Goal: Transaction & Acquisition: Obtain resource

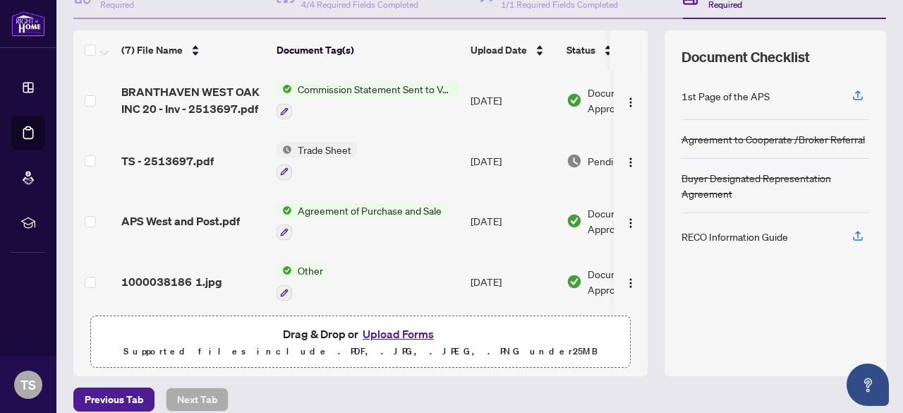
scroll to position [0, 82]
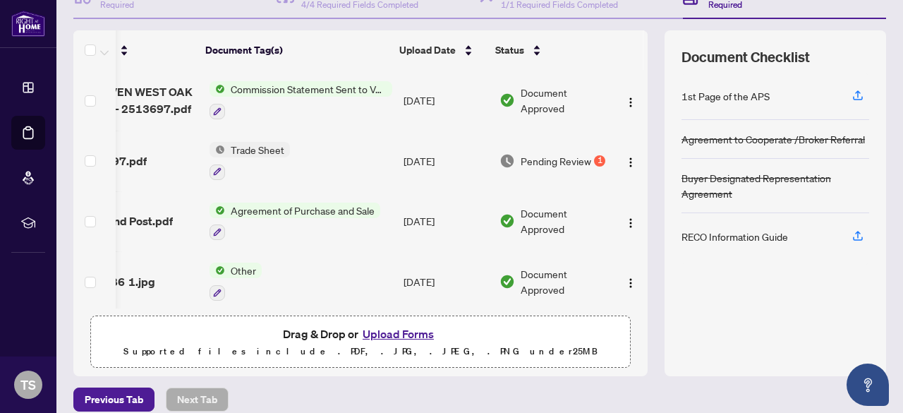
click at [435, 157] on td "[DATE]" at bounding box center [446, 161] width 96 height 61
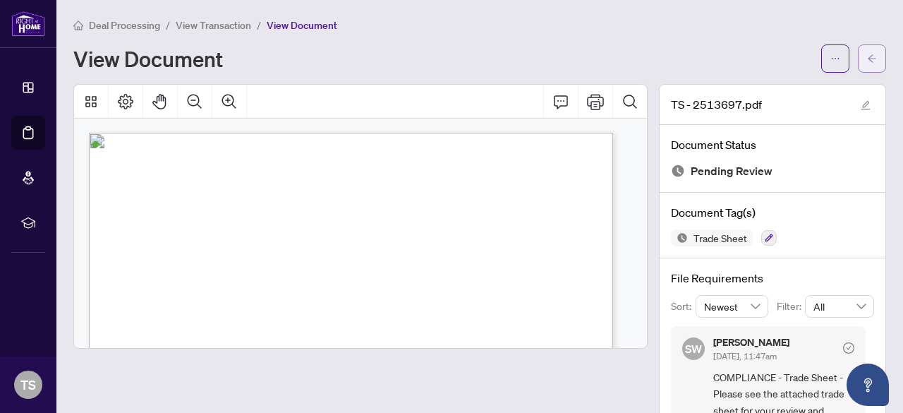
click at [867, 65] on span "button" at bounding box center [872, 58] width 10 height 23
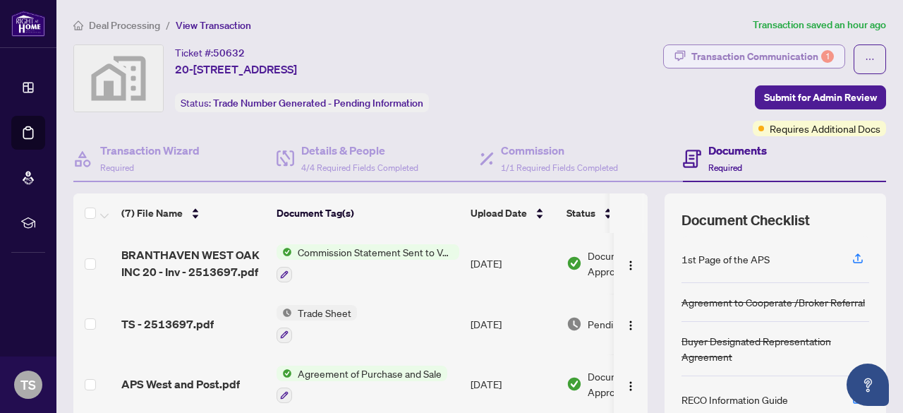
click at [770, 44] on button "Transaction Communication 1" at bounding box center [754, 56] width 182 height 24
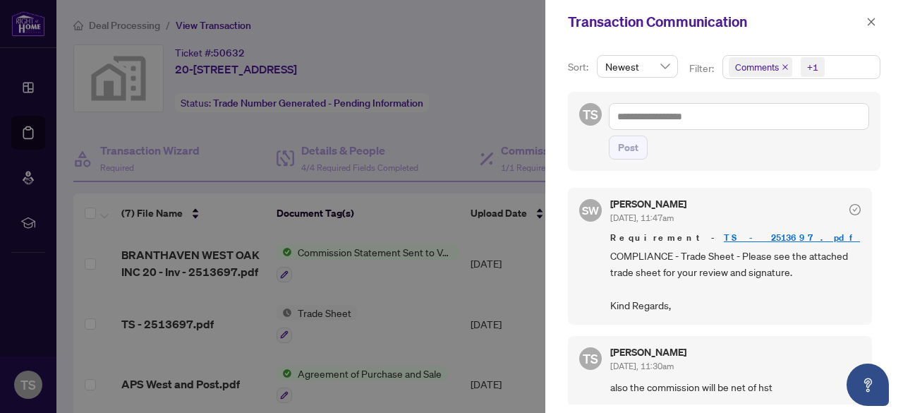
click at [332, 317] on div at bounding box center [451, 206] width 903 height 413
click at [873, 28] on span "button" at bounding box center [872, 22] width 10 height 23
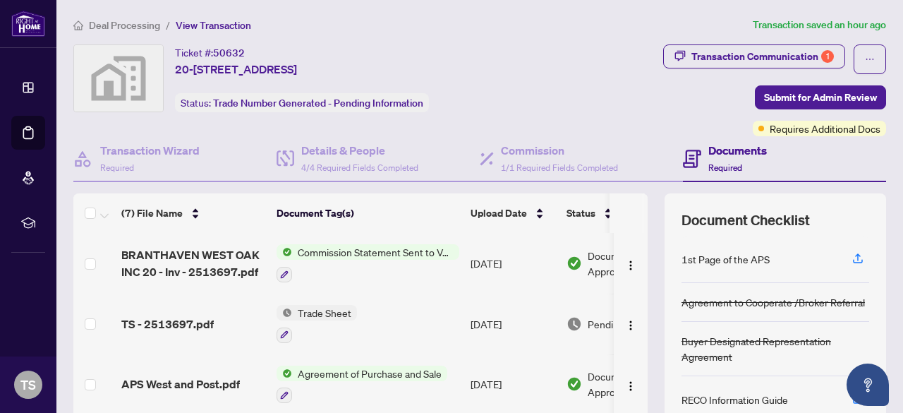
click at [346, 308] on span "Trade Sheet" at bounding box center [324, 313] width 65 height 16
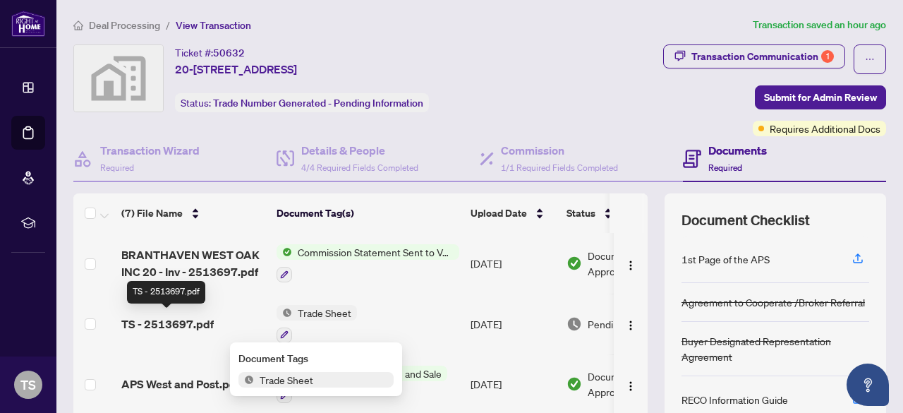
click at [172, 326] on span "TS - 2513697.pdf" at bounding box center [167, 323] width 92 height 17
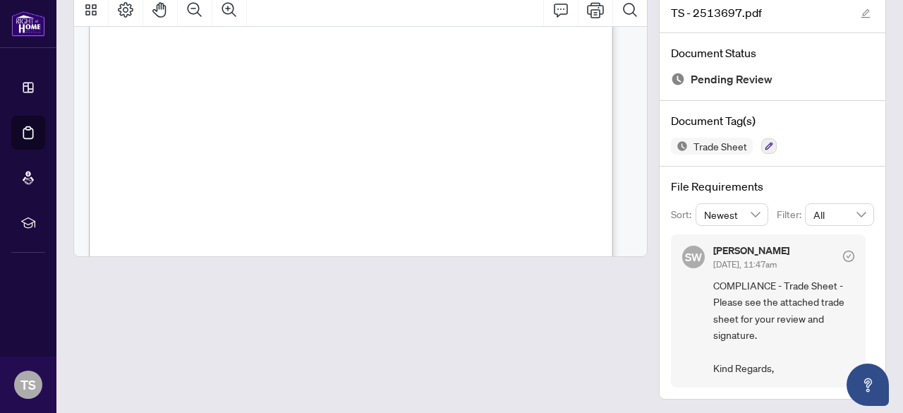
scroll to position [282, 0]
click at [901, 110] on main "Deal Processing / View Transaction / View Document View Document TS - 2513697.p…" at bounding box center [479, 206] width 847 height 413
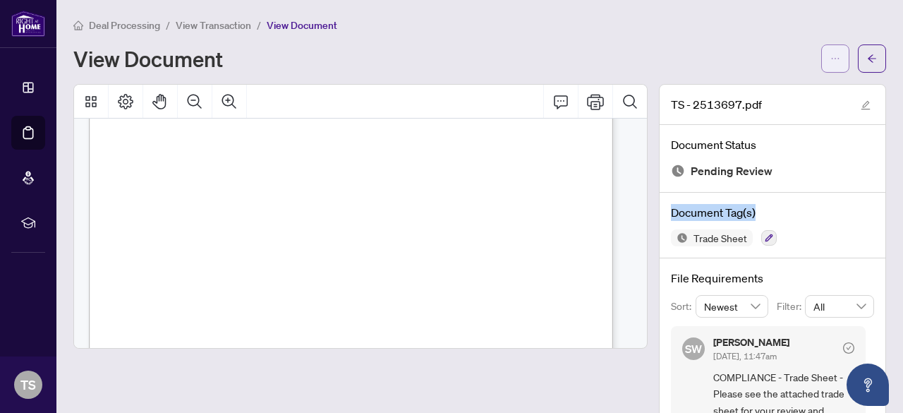
click at [831, 56] on icon "ellipsis" at bounding box center [836, 59] width 10 height 10
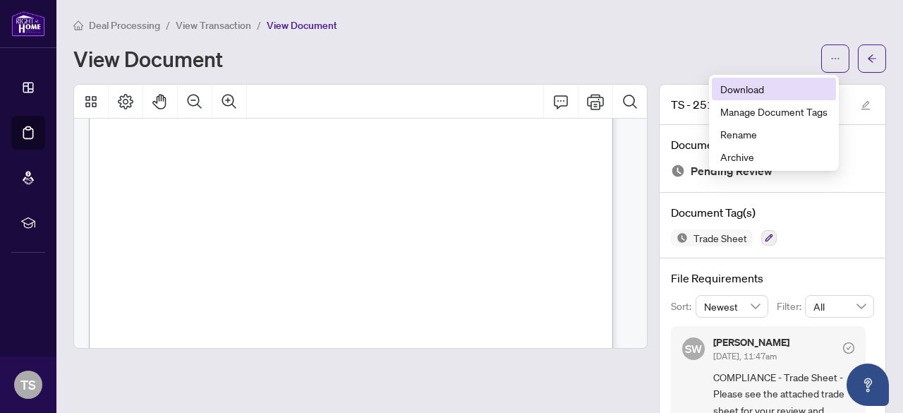
click at [743, 91] on span "Download" at bounding box center [774, 89] width 107 height 16
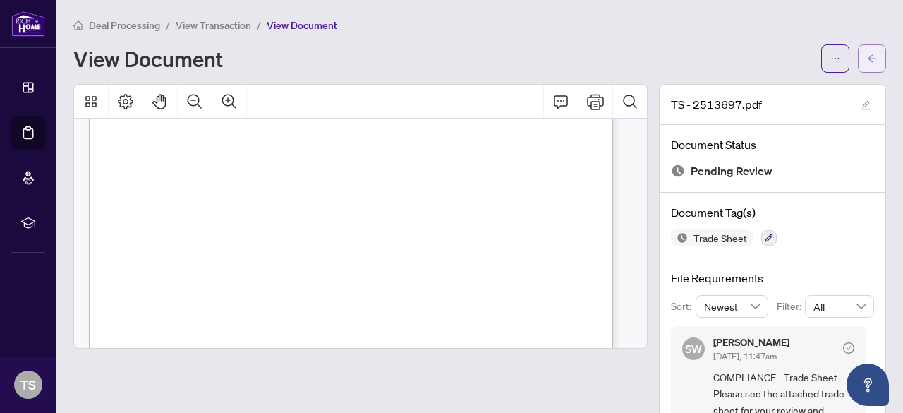
click at [859, 70] on button "button" at bounding box center [872, 58] width 28 height 28
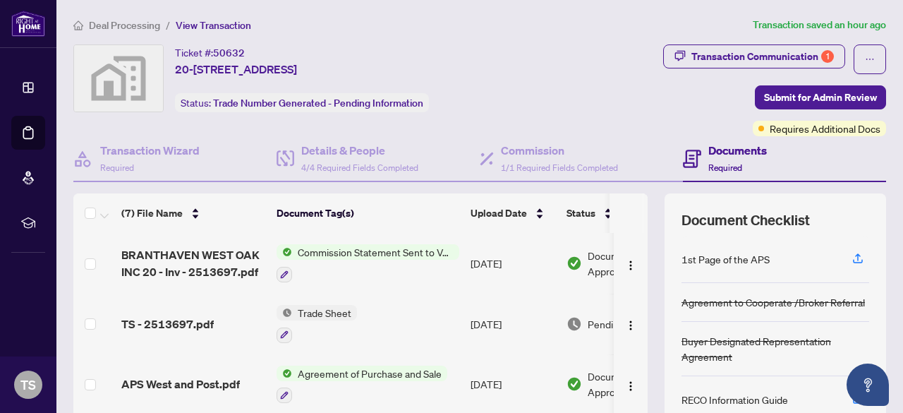
scroll to position [176, 0]
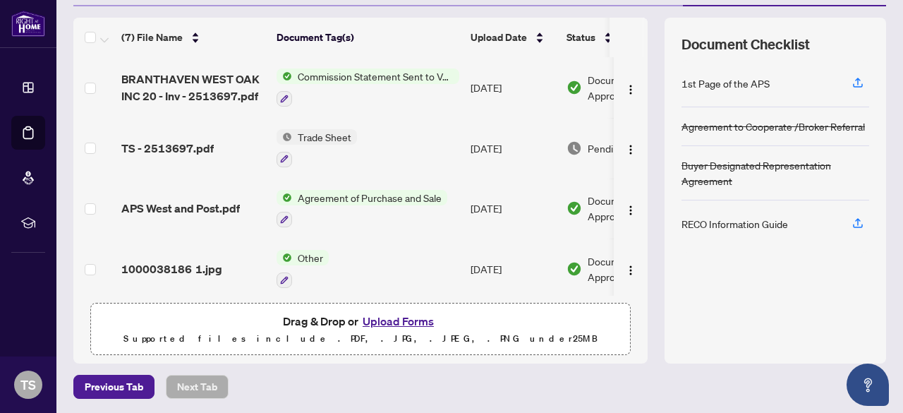
click at [366, 315] on button "Upload Forms" at bounding box center [399, 321] width 80 height 18
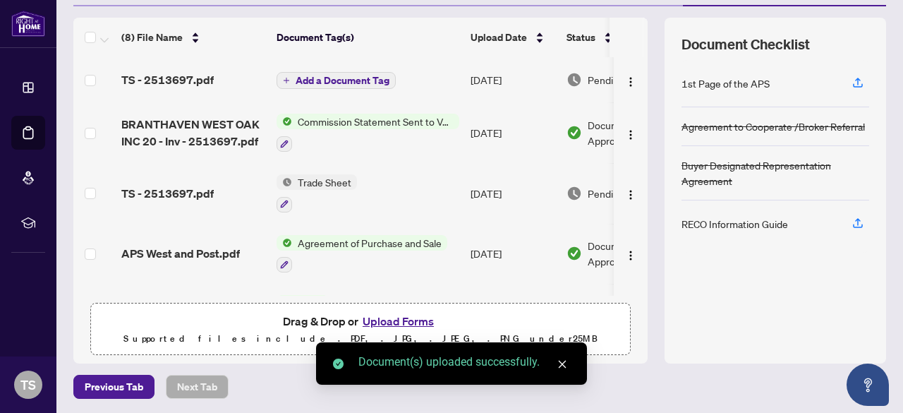
scroll to position [0, 0]
